Goal: Navigation & Orientation: Find specific page/section

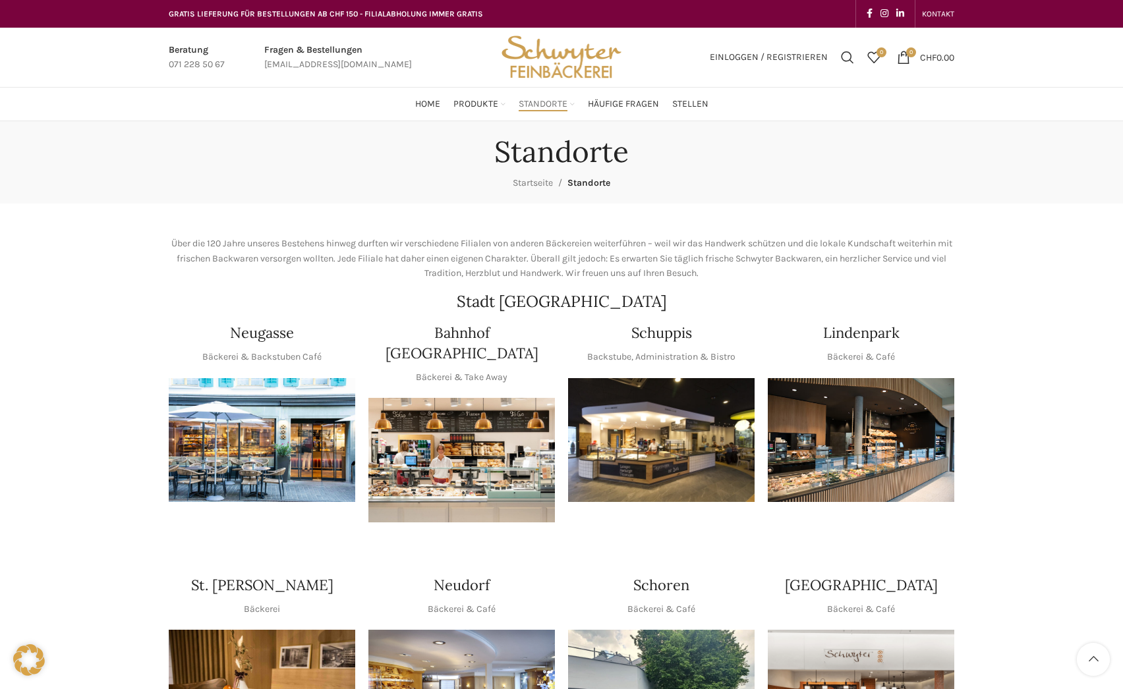
scroll to position [264, 0]
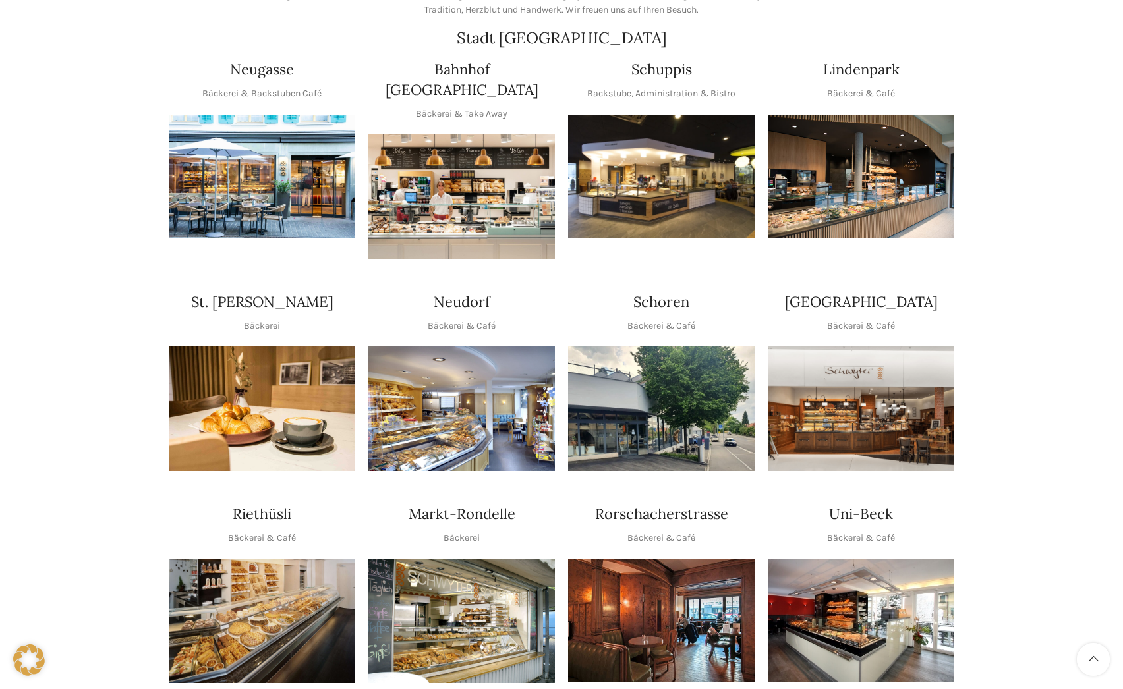
click at [459, 398] on img "1 / 1" at bounding box center [461, 409] width 187 height 125
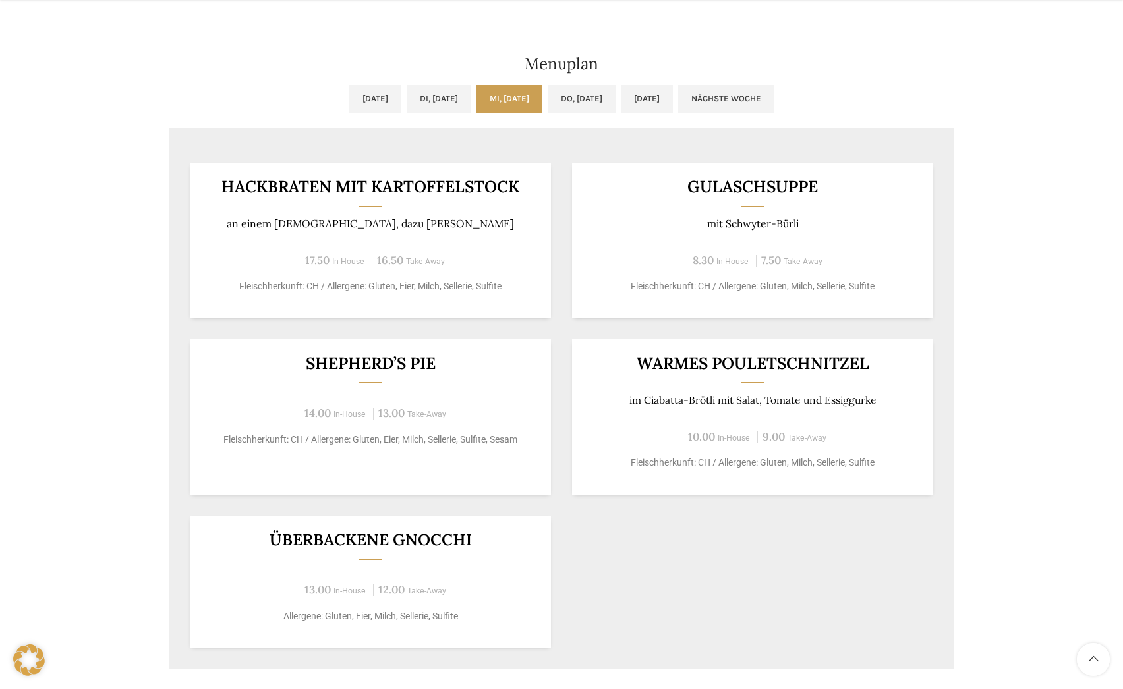
scroll to position [659, 0]
click at [606, 111] on ul "[DATE] Di, [DATE] Mi, [DATE] Do, [DATE] [DATE] Nächste Woche" at bounding box center [562, 106] width 786 height 44
click at [606, 109] on link "Do, [DATE]" at bounding box center [582, 98] width 68 height 28
